Goal: Information Seeking & Learning: Learn about a topic

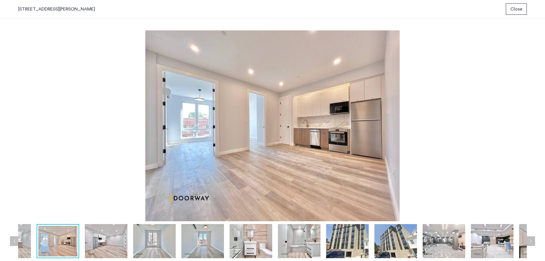
click at [326, 155] on img at bounding box center [272, 125] width 509 height 191
click at [205, 198] on img at bounding box center [272, 125] width 509 height 191
click at [197, 198] on img at bounding box center [272, 125] width 509 height 191
click at [196, 197] on img at bounding box center [272, 125] width 509 height 191
click at [114, 240] on img at bounding box center [106, 241] width 43 height 34
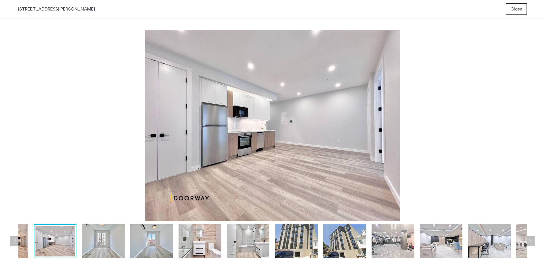
click at [184, 243] on img at bounding box center [200, 241] width 43 height 34
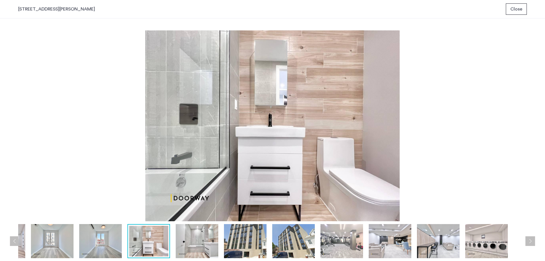
drag, startPoint x: 254, startPoint y: 244, endPoint x: 259, endPoint y: 243, distance: 5.3
click at [254, 246] on img at bounding box center [245, 241] width 43 height 34
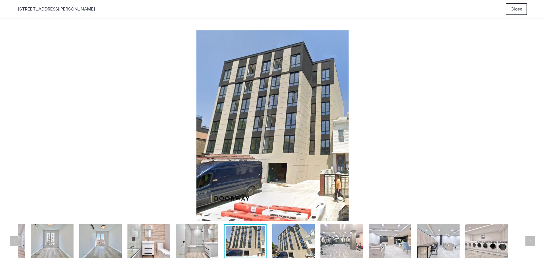
click at [292, 247] on img at bounding box center [293, 241] width 43 height 34
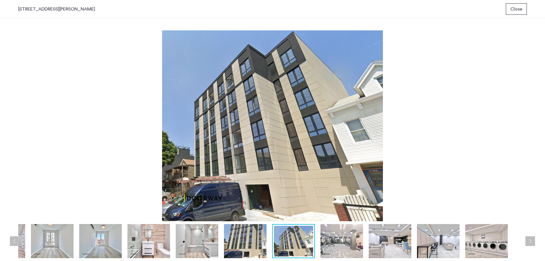
drag, startPoint x: 322, startPoint y: 246, endPoint x: 334, endPoint y: 247, distance: 12.9
click at [322, 246] on img at bounding box center [342, 241] width 43 height 34
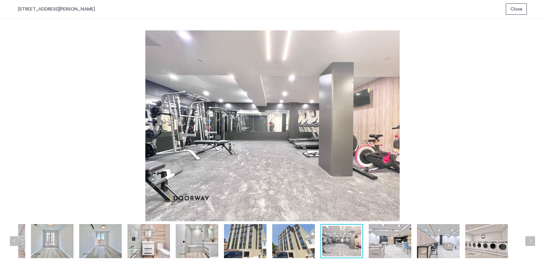
click at [372, 249] on img at bounding box center [390, 241] width 43 height 34
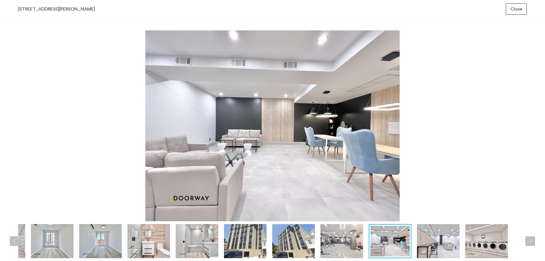
click at [428, 244] on img at bounding box center [438, 241] width 43 height 34
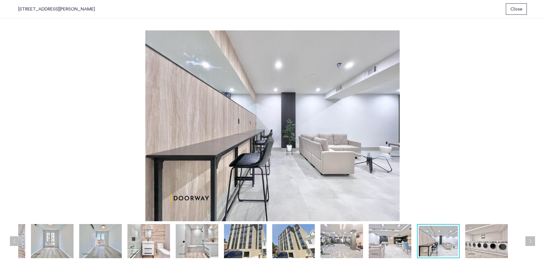
click at [494, 249] on img at bounding box center [487, 241] width 43 height 34
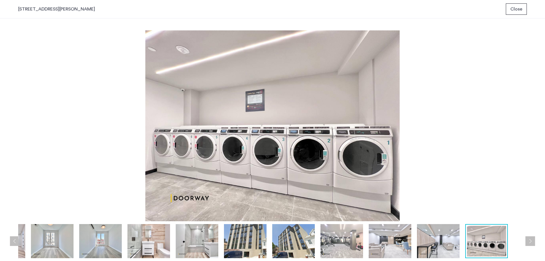
click at [251, 242] on img at bounding box center [245, 241] width 43 height 34
